Goal: Task Accomplishment & Management: Manage account settings

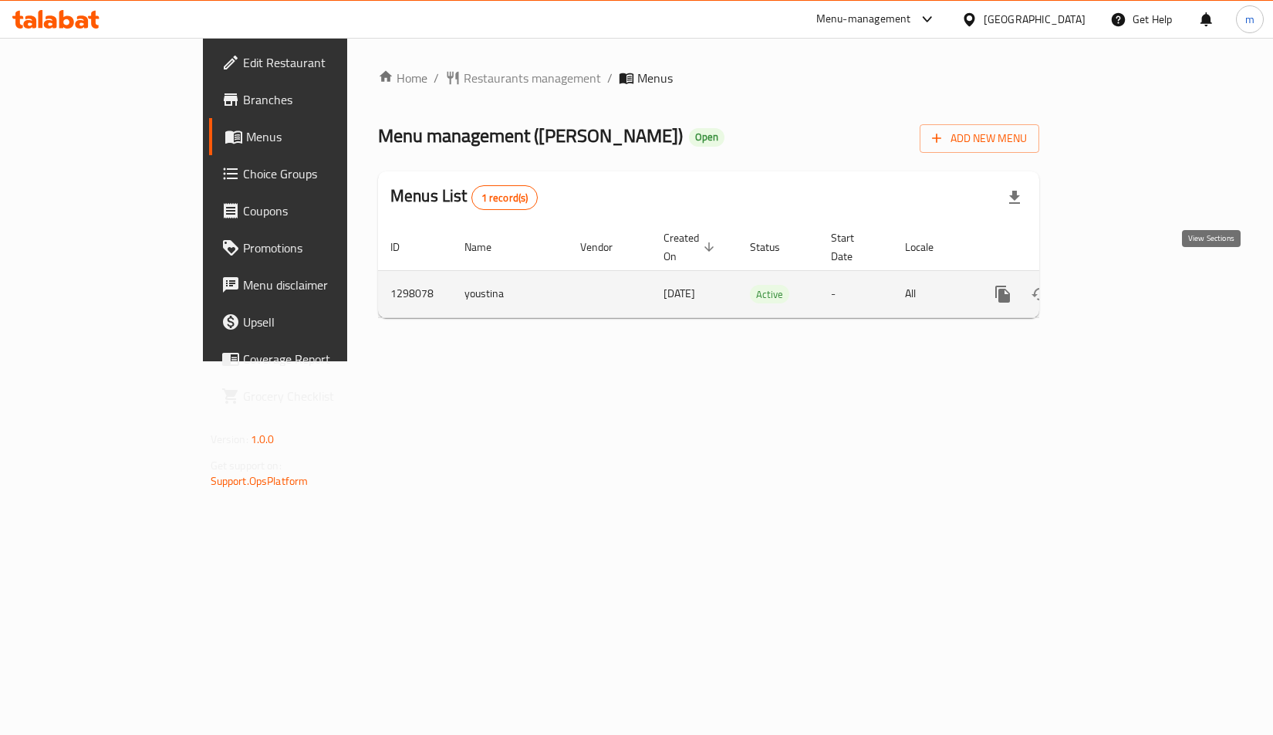
click at [1124, 285] on icon "enhanced table" at bounding box center [1114, 294] width 19 height 19
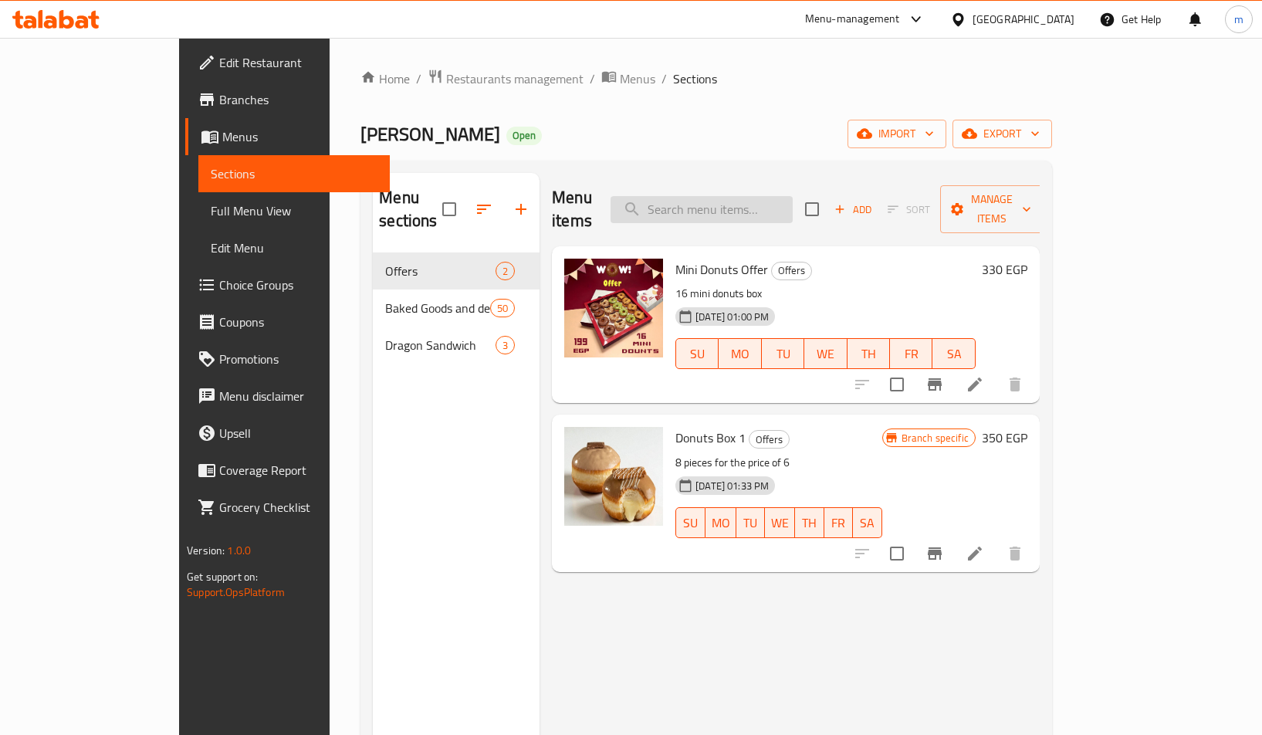
click at [756, 204] on input "search" at bounding box center [701, 209] width 182 height 27
paste input "Croissant"
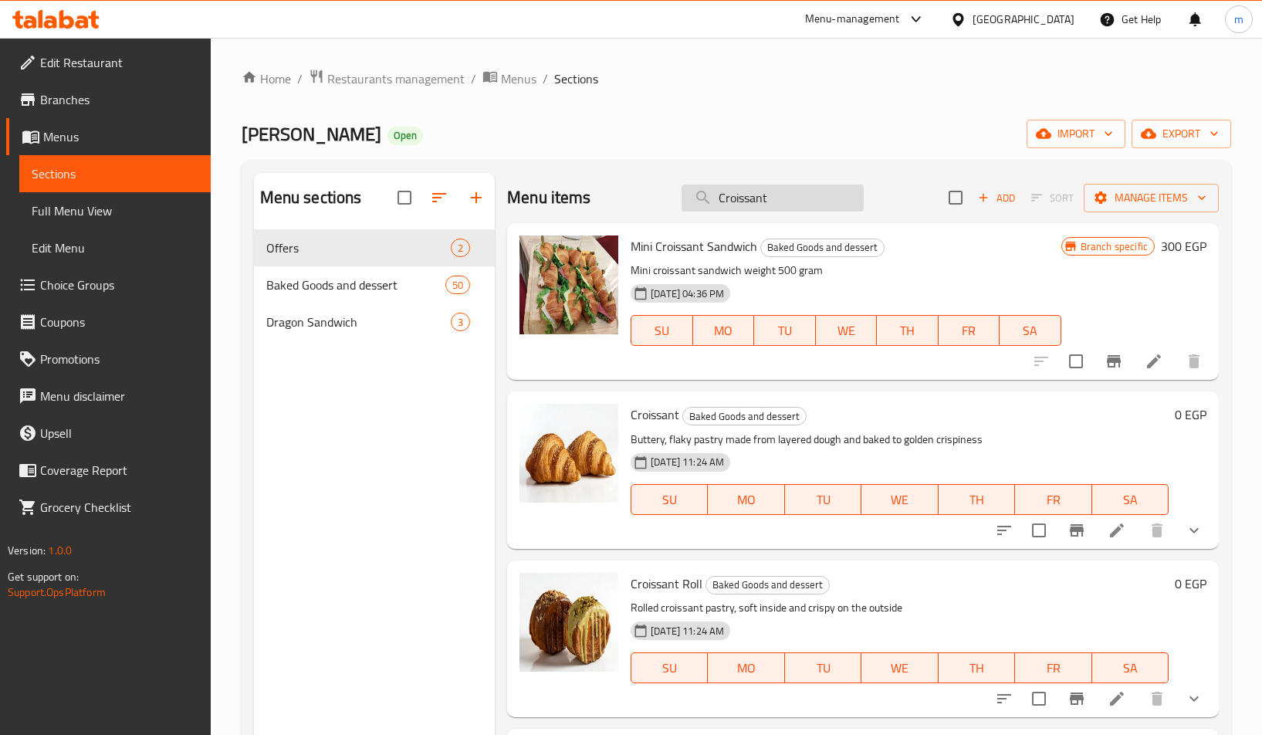
type input "Croissant"
click at [1107, 533] on icon at bounding box center [1116, 530] width 19 height 19
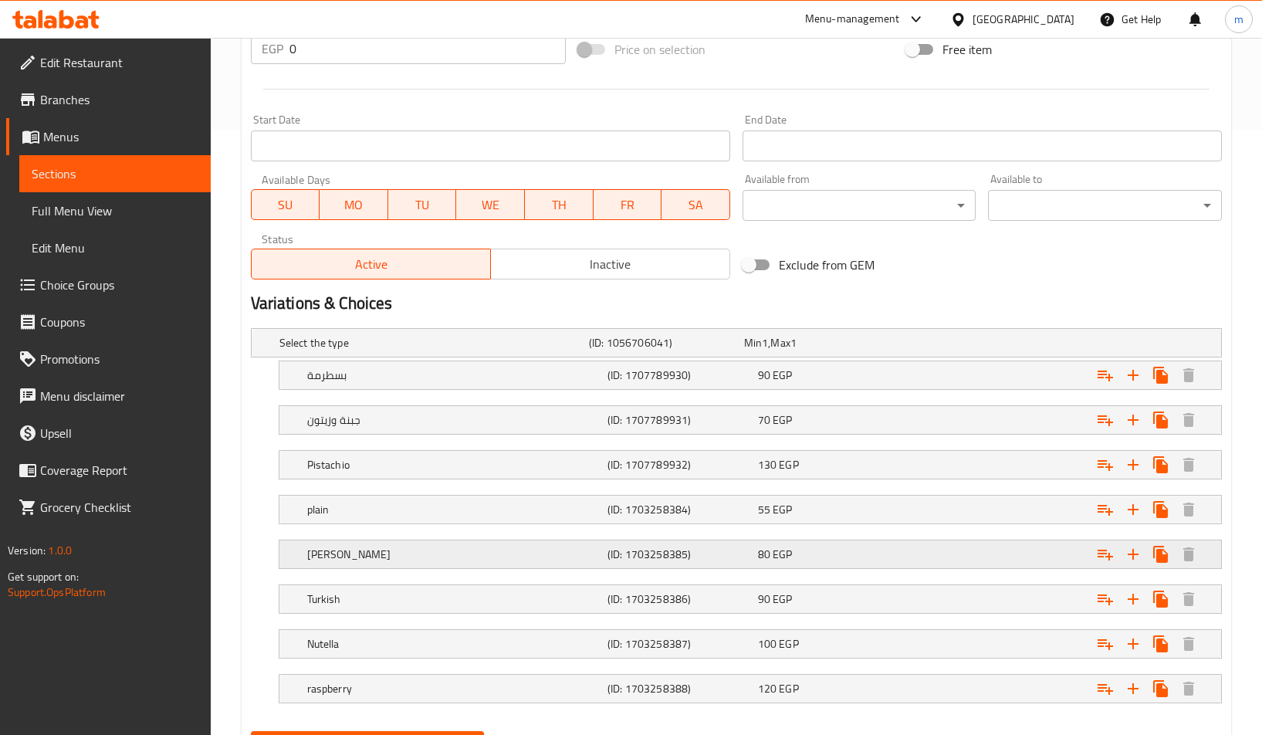
scroll to position [681, 0]
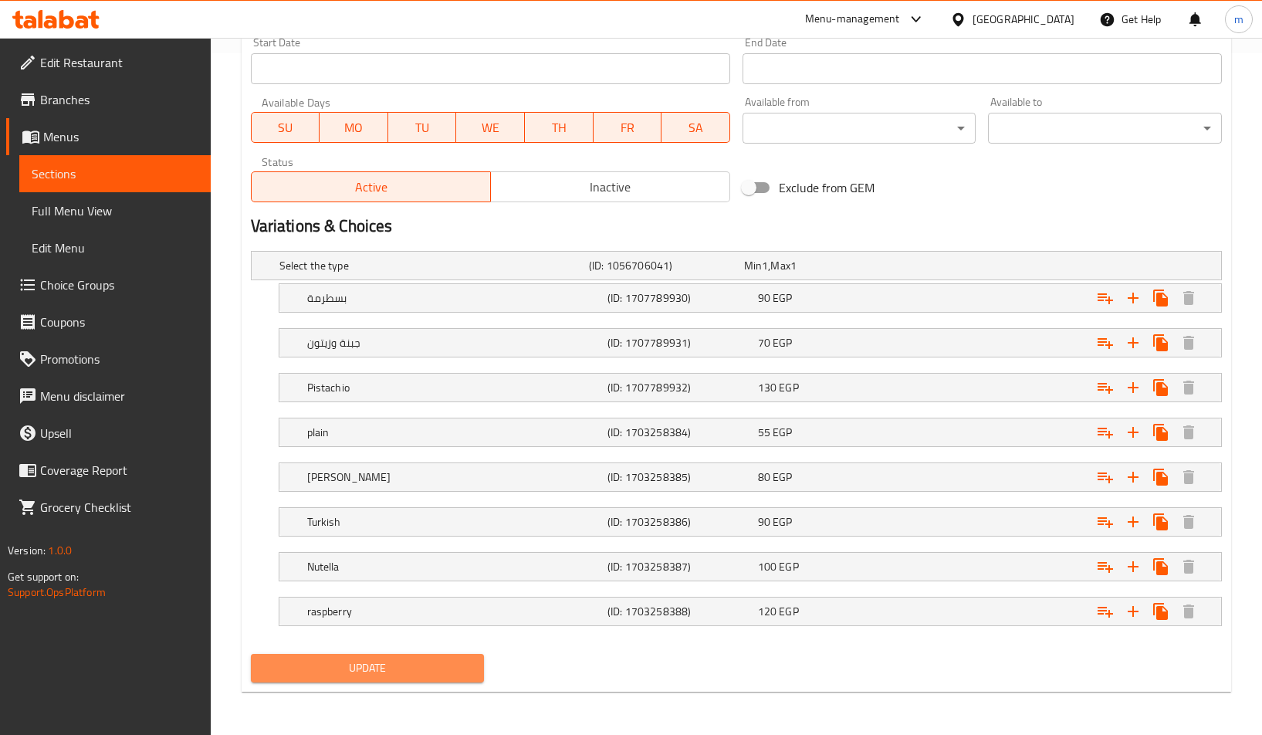
drag, startPoint x: 393, startPoint y: 671, endPoint x: 795, endPoint y: 516, distance: 431.2
click at [393, 671] on span "Update" at bounding box center [367, 667] width 209 height 19
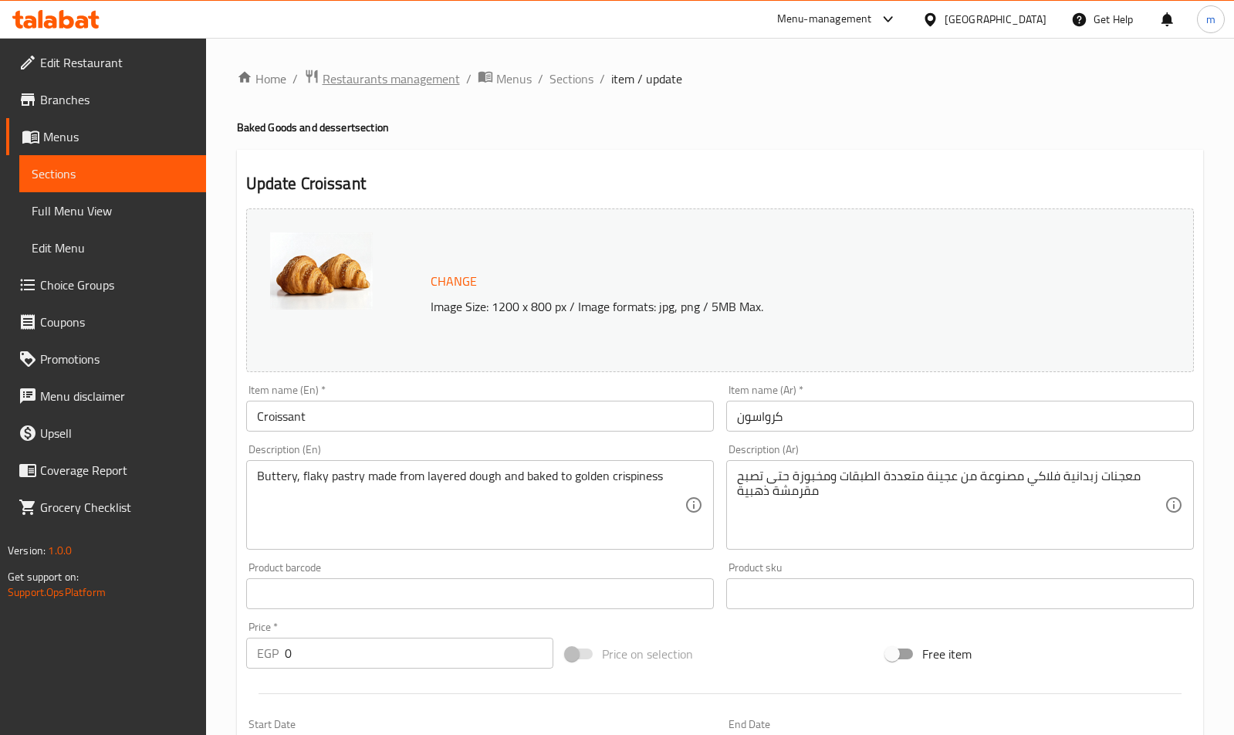
click at [407, 82] on span "Restaurants management" at bounding box center [391, 78] width 137 height 19
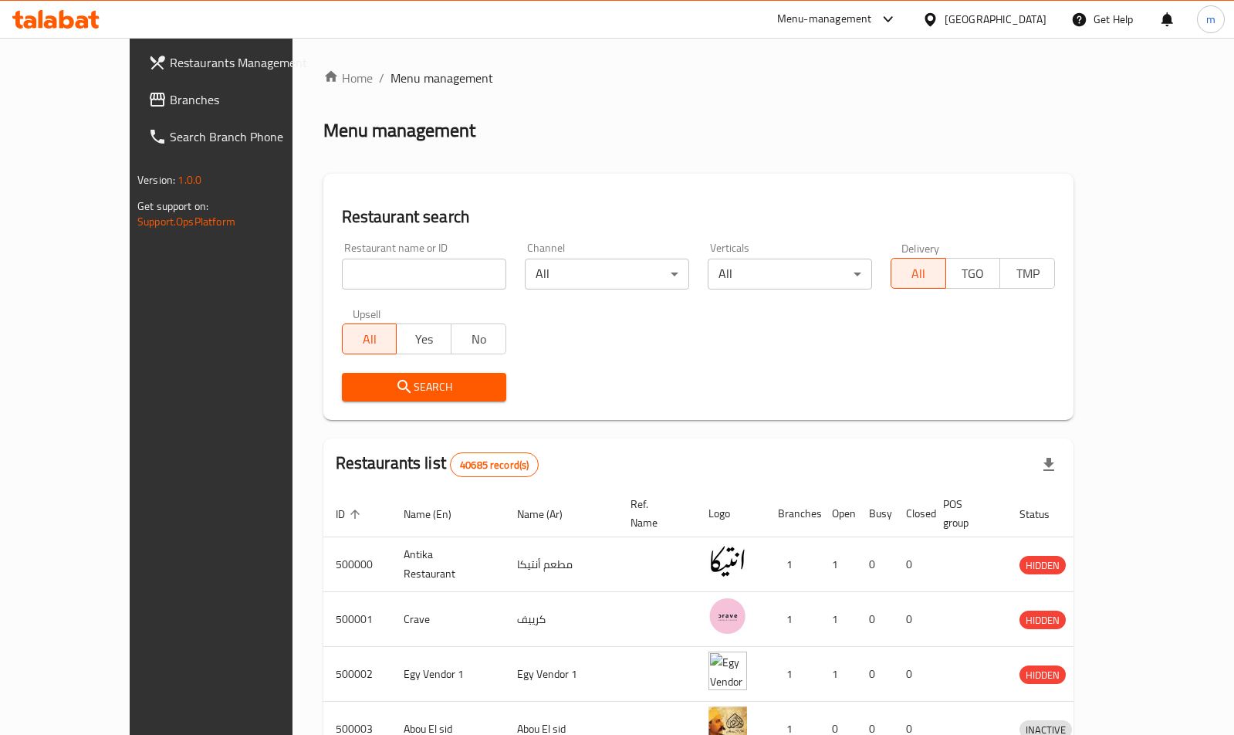
click at [170, 103] on span "Branches" at bounding box center [247, 99] width 154 height 19
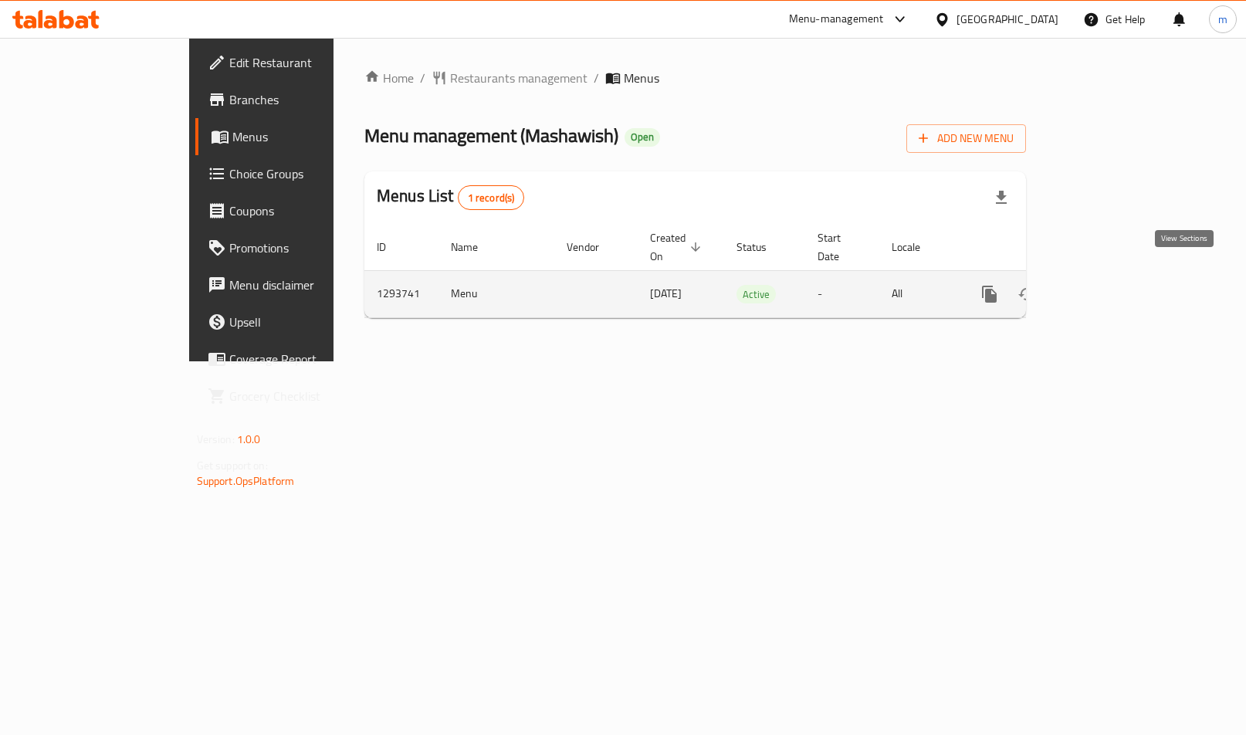
click at [1110, 285] on icon "enhanced table" at bounding box center [1100, 294] width 19 height 19
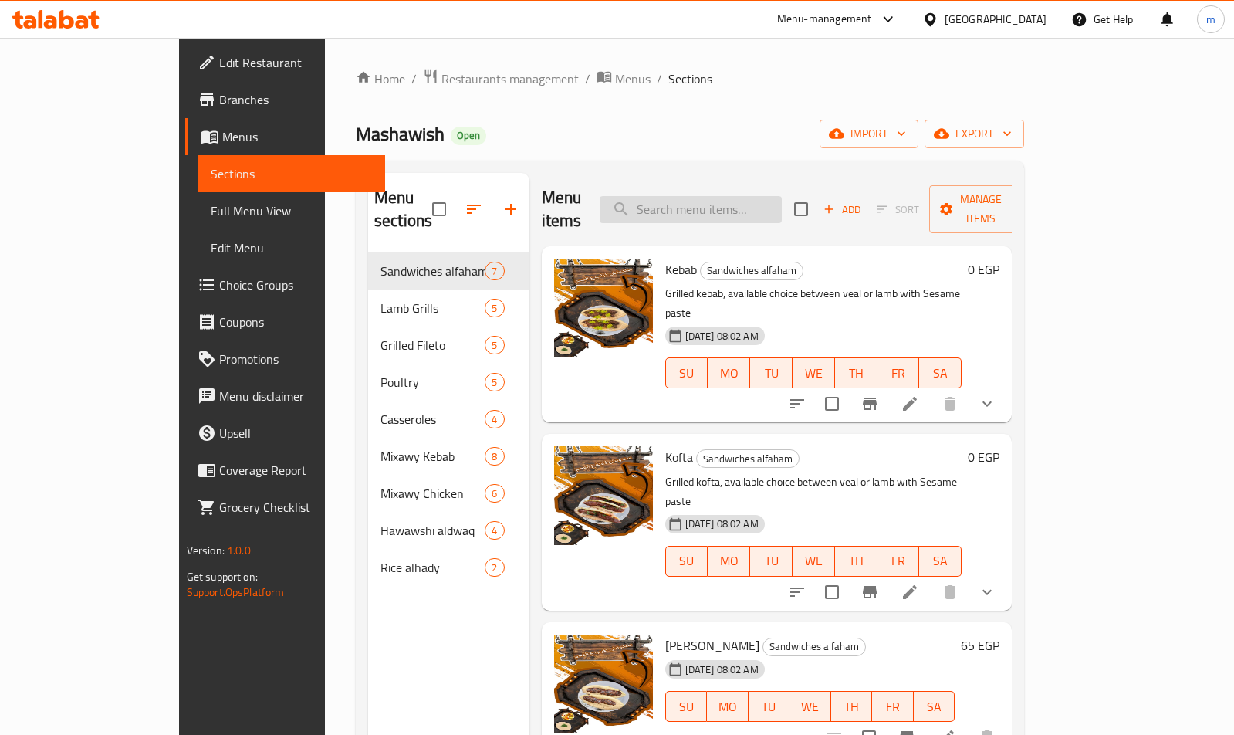
click at [756, 196] on input "search" at bounding box center [691, 209] width 182 height 27
click at [755, 196] on input "search" at bounding box center [691, 209] width 182 height 27
click at [441, 79] on span "Restaurants management" at bounding box center [509, 78] width 137 height 19
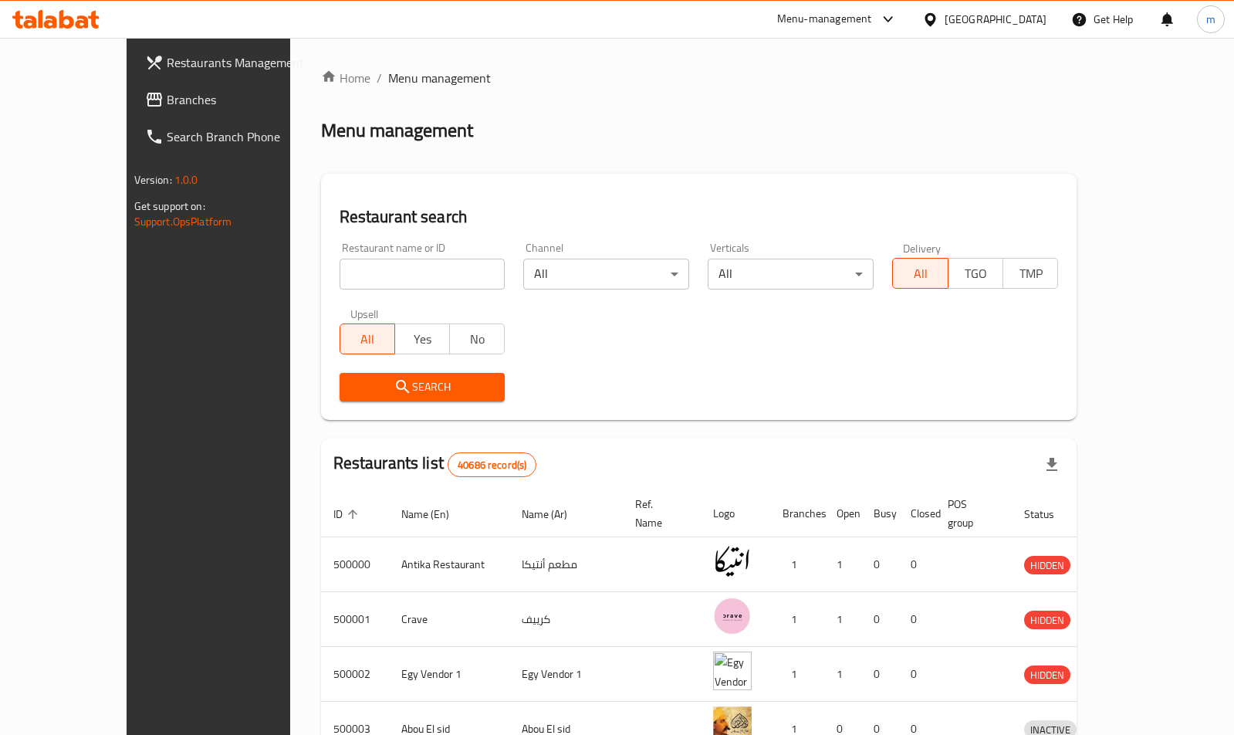
click at [167, 96] on span "Branches" at bounding box center [244, 99] width 154 height 19
